Goal: Check status: Check status

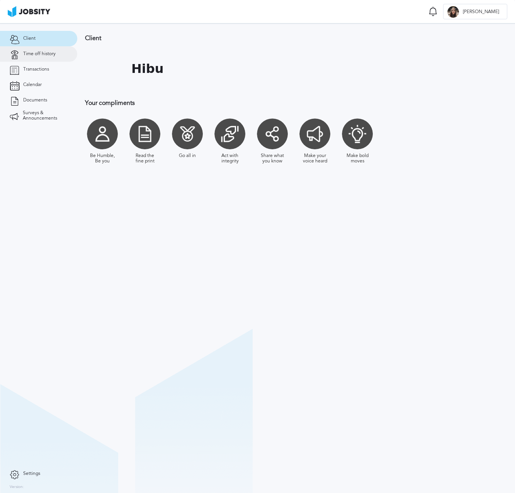
click at [50, 59] on link "Time off history" at bounding box center [38, 53] width 77 height 15
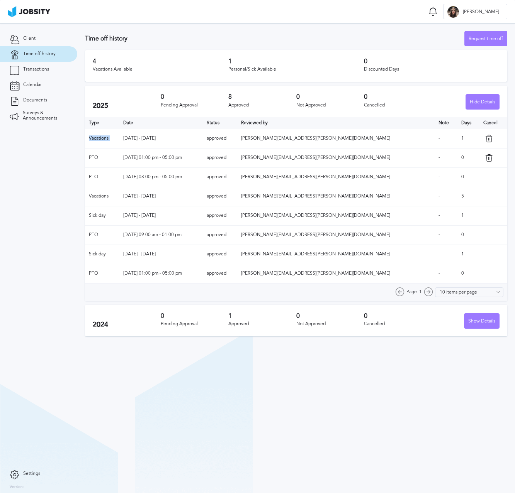
drag, startPoint x: 129, startPoint y: 133, endPoint x: 214, endPoint y: 133, distance: 85.3
click at [214, 133] on tr "Vacations [DATE] - [DATE] approved [PERSON_NAME][EMAIL_ADDRESS][PERSON_NAME][DO…" at bounding box center [296, 138] width 422 height 19
click at [203, 137] on td "[DATE] - [DATE]" at bounding box center [160, 138] width 83 height 19
drag, startPoint x: 187, startPoint y: 140, endPoint x: 82, endPoint y: 137, distance: 105.4
click at [82, 137] on section "Time off history Request time off 4 Vacations Available 1 Personal/Sick Availab…" at bounding box center [295, 181] width 437 height 317
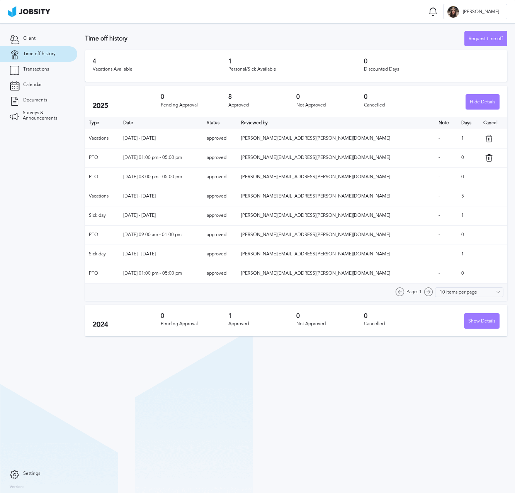
drag, startPoint x: 133, startPoint y: 252, endPoint x: 234, endPoint y: 252, distance: 100.4
click at [203, 252] on td "[DATE] - [DATE]" at bounding box center [160, 254] width 83 height 19
drag, startPoint x: 87, startPoint y: 214, endPoint x: 225, endPoint y: 215, distance: 137.8
click at [225, 215] on tr "Sick day [DATE] - [DATE] approved [PERSON_NAME][EMAIL_ADDRESS][PERSON_NAME][DOM…" at bounding box center [296, 215] width 422 height 19
click at [268, 316] on h3 "1" at bounding box center [262, 316] width 68 height 7
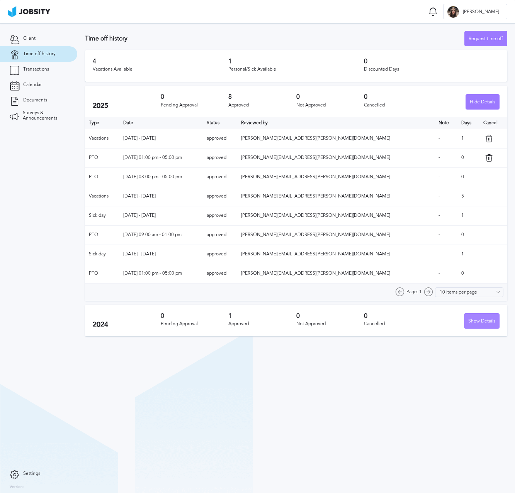
click at [471, 320] on div "Show Details" at bounding box center [481, 321] width 35 height 15
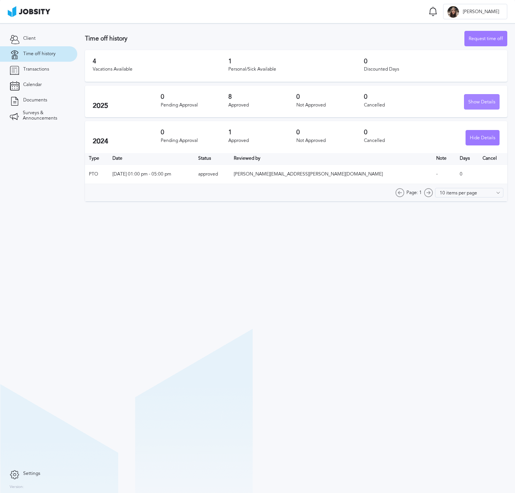
click at [481, 99] on div "Show Details" at bounding box center [481, 102] width 35 height 15
